Goal: Information Seeking & Learning: Learn about a topic

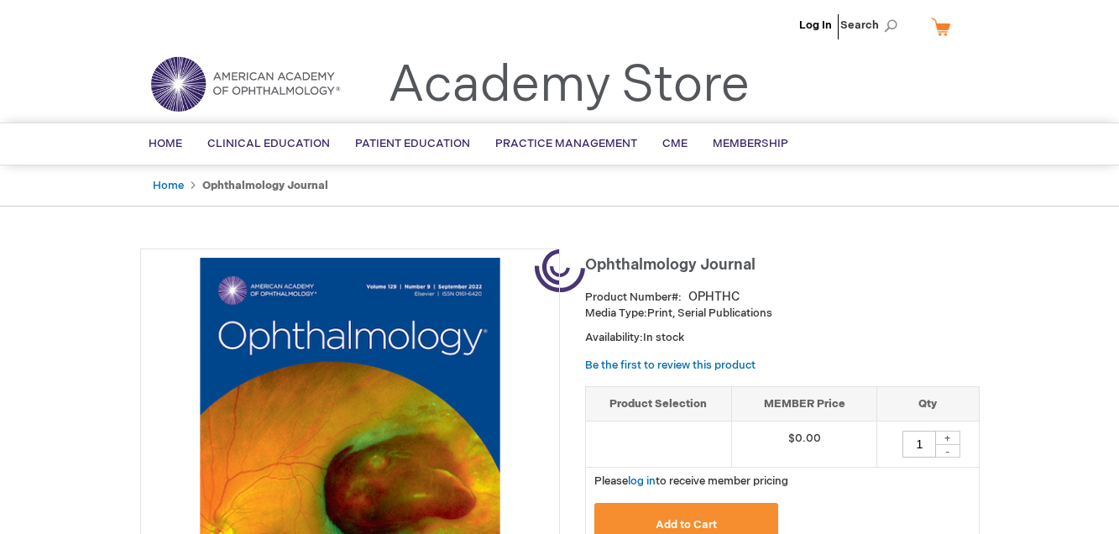
type input "1"
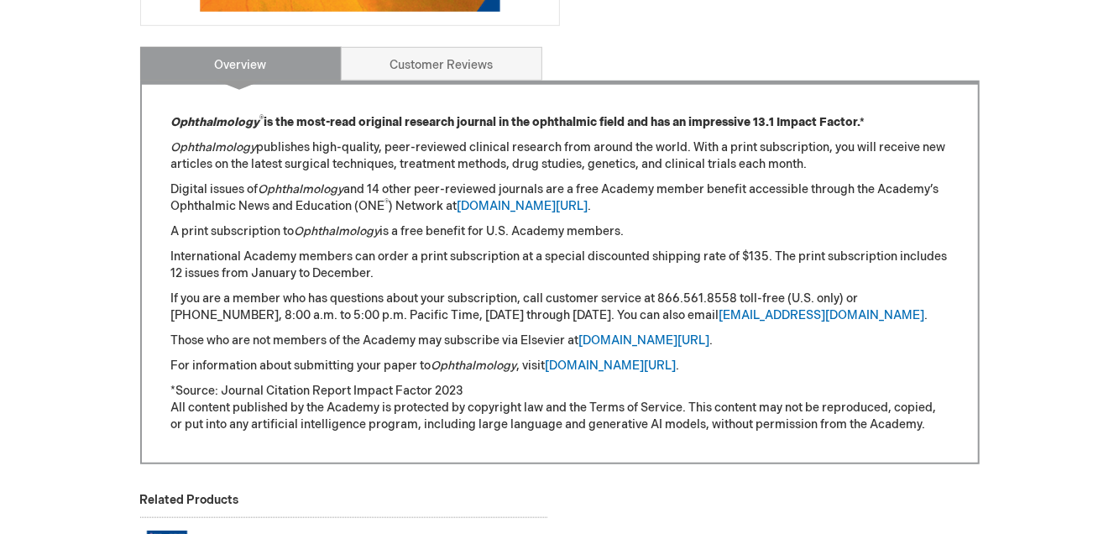
scroll to position [619, 0]
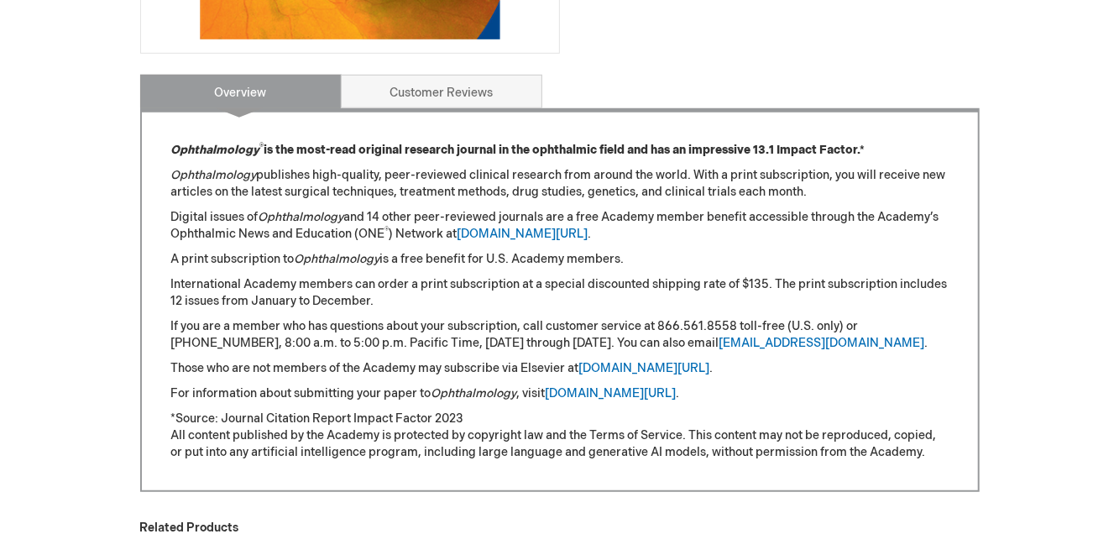
drag, startPoint x: 431, startPoint y: 229, endPoint x: 604, endPoint y: 237, distance: 173.1
click at [604, 237] on div "Ophthalmology ® is the most-read original research journal in the ophthalmic fi…" at bounding box center [559, 301] width 777 height 319
click at [410, 420] on p "*Source: Journal Citation Report Impact Factor 2023" at bounding box center [559, 418] width 777 height 17
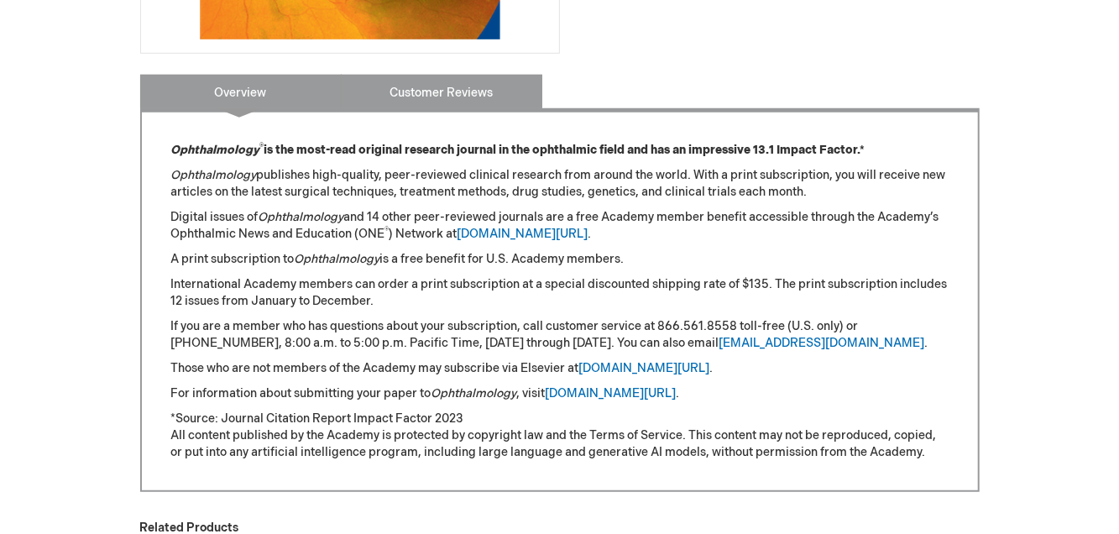
click at [442, 101] on link "Customer Reviews" at bounding box center [441, 92] width 201 height 34
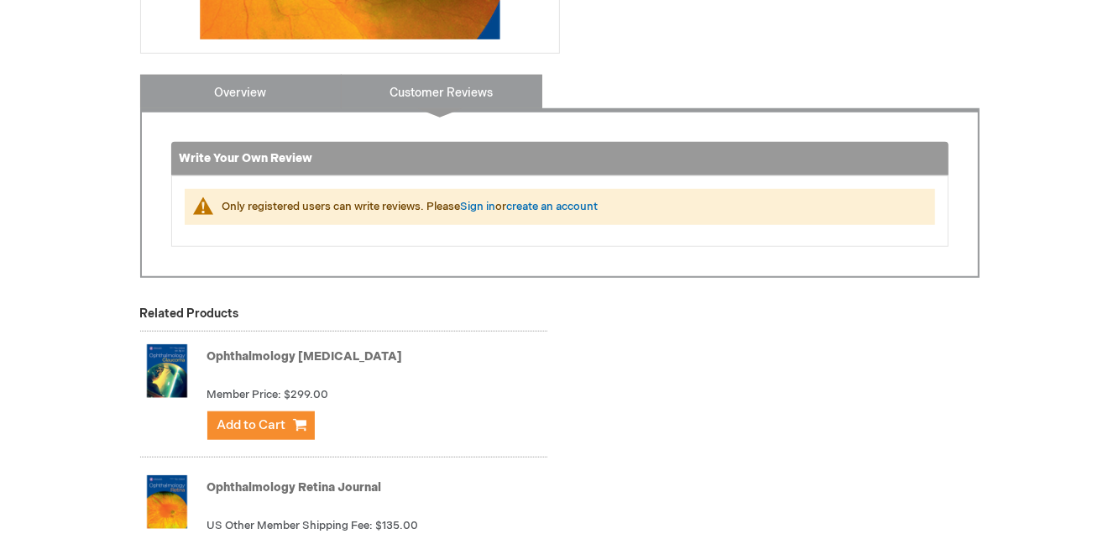
click at [219, 90] on link "Overview" at bounding box center [240, 92] width 201 height 34
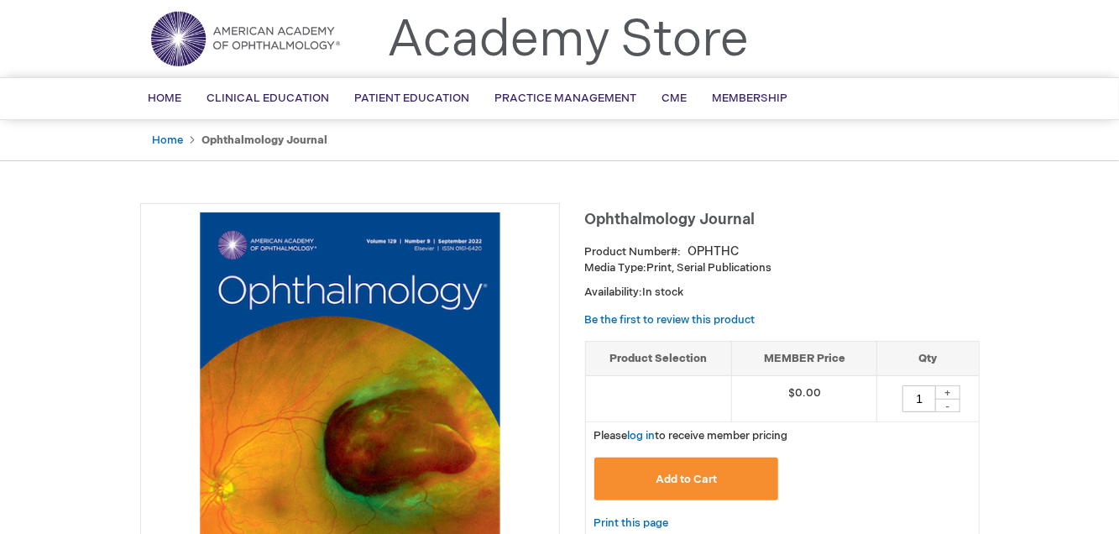
scroll to position [0, 0]
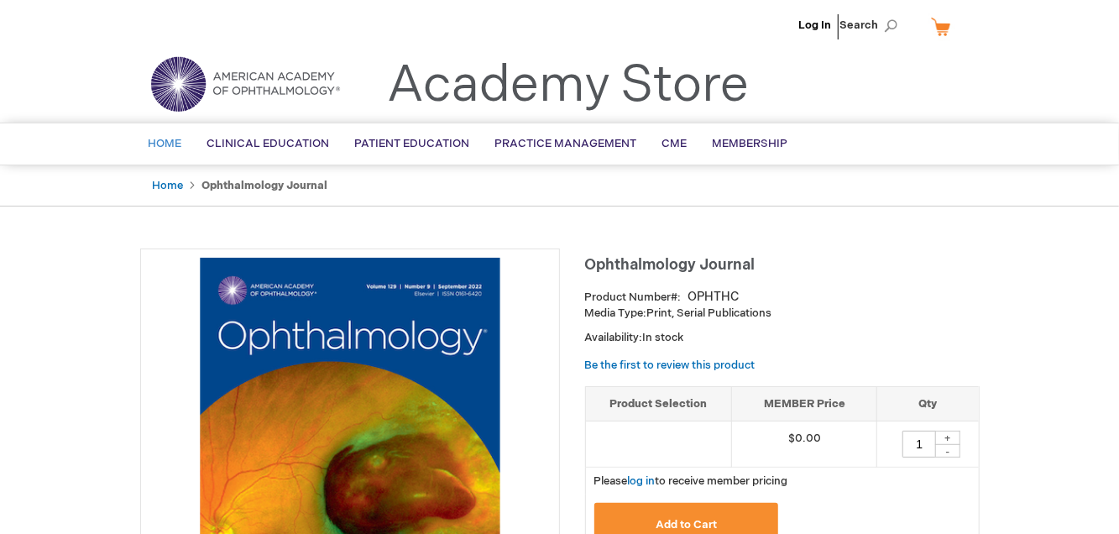
click at [163, 144] on span "Home" at bounding box center [166, 143] width 34 height 13
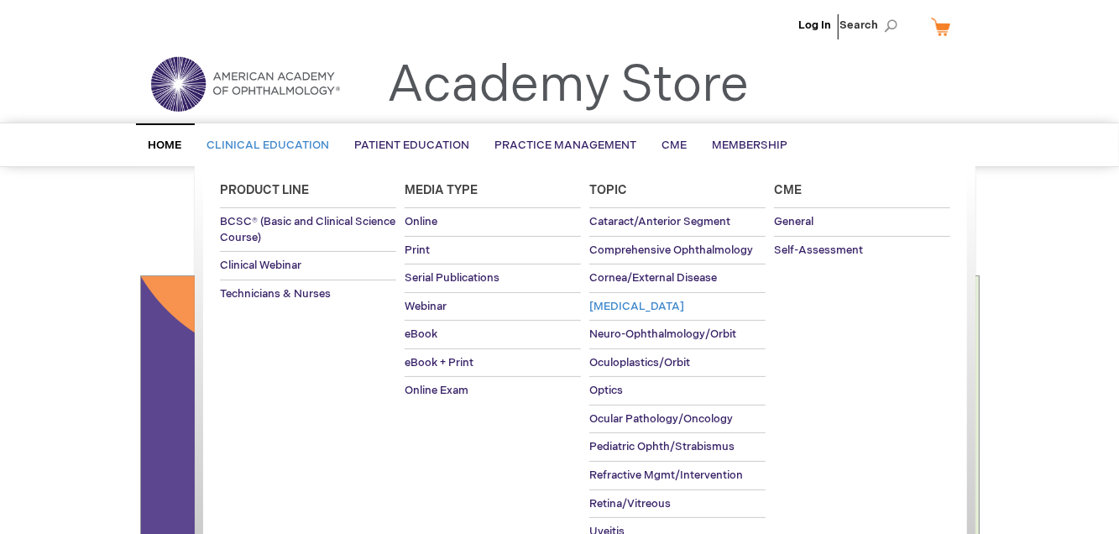
click at [635, 300] on span "[MEDICAL_DATA]" at bounding box center [636, 306] width 95 height 13
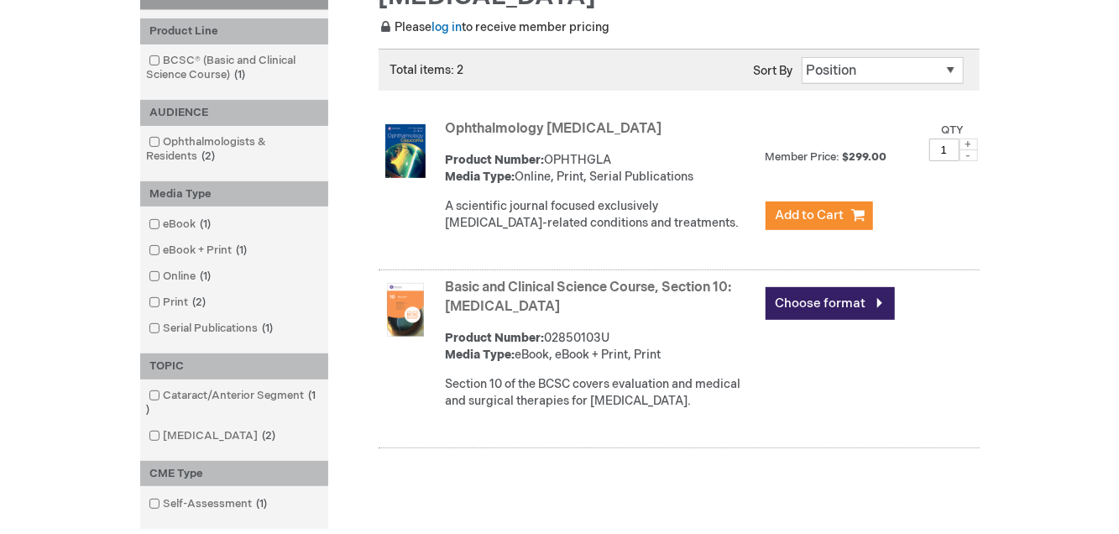
scroll to position [268, 0]
click at [508, 164] on strong "Product Number:" at bounding box center [495, 159] width 99 height 14
click at [483, 126] on link "Ophthalmology [MEDICAL_DATA]" at bounding box center [554, 128] width 217 height 16
